Goal: Transaction & Acquisition: Purchase product/service

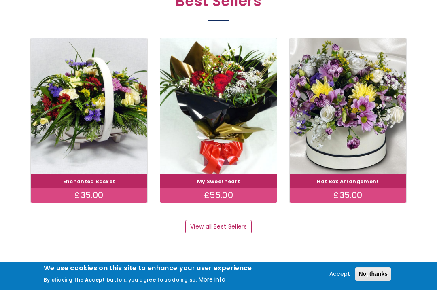
scroll to position [451, 0]
click at [102, 116] on img at bounding box center [89, 106] width 117 height 136
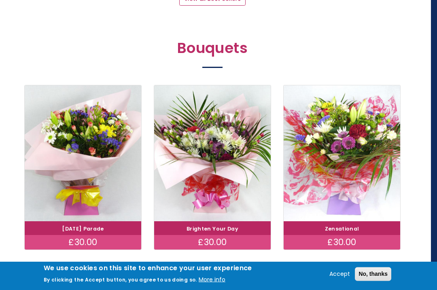
scroll to position [679, 6]
click at [237, 161] on img at bounding box center [212, 153] width 117 height 136
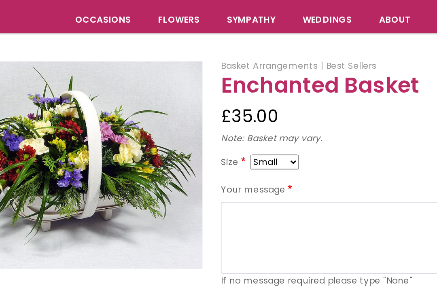
click at [244, 166] on select "Small Medium Large" at bounding box center [260, 171] width 32 height 10
select select "9"
click at [244, 166] on select "Small Medium Large" at bounding box center [260, 171] width 32 height 10
select select "10"
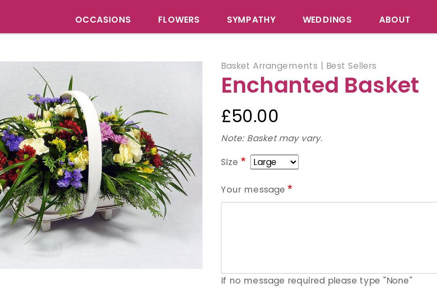
click at [244, 166] on select "Small Medium Large" at bounding box center [260, 171] width 32 height 10
select select "8"
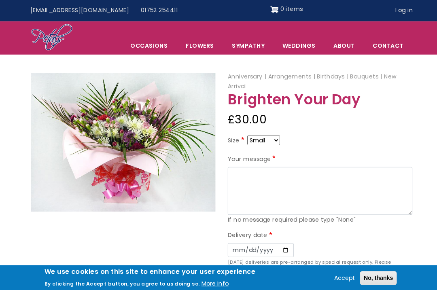
click at [159, 40] on span "Occasions" at bounding box center [147, 44] width 54 height 17
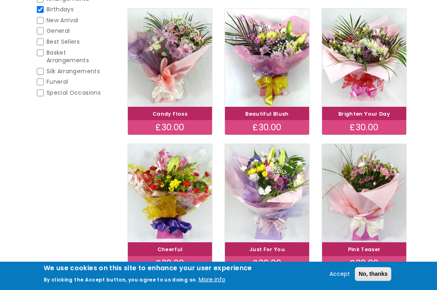
scroll to position [160, 0]
click at [273, 185] on img at bounding box center [267, 193] width 84 height 98
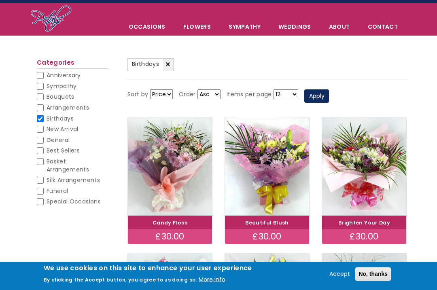
scroll to position [0, 0]
